Goal: Ask a question: Seek information or help from site administrators or community

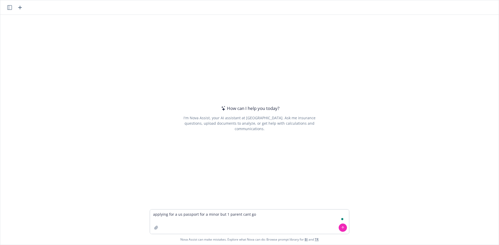
type textarea "applying for a us passport for a minor but 1 parent cant go"
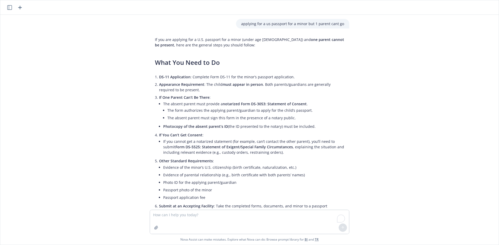
type textarea "d"
type textarea "Does that"
type textarea "the notarized document, does that have to be by both parents of the kid? I'm no…"
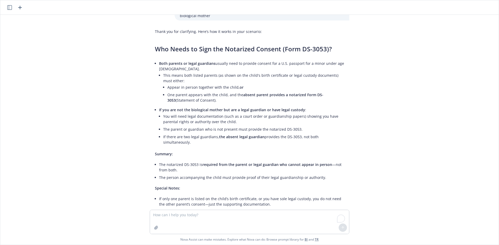
scroll to position [309, 0]
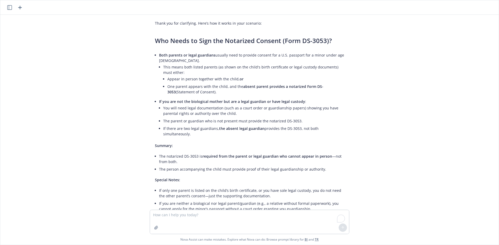
click at [488, 53] on div "applying for a us passport for a minor but 1 parent cant go If you are applying…" at bounding box center [249, 112] width 498 height 195
